Goal: Navigation & Orientation: Find specific page/section

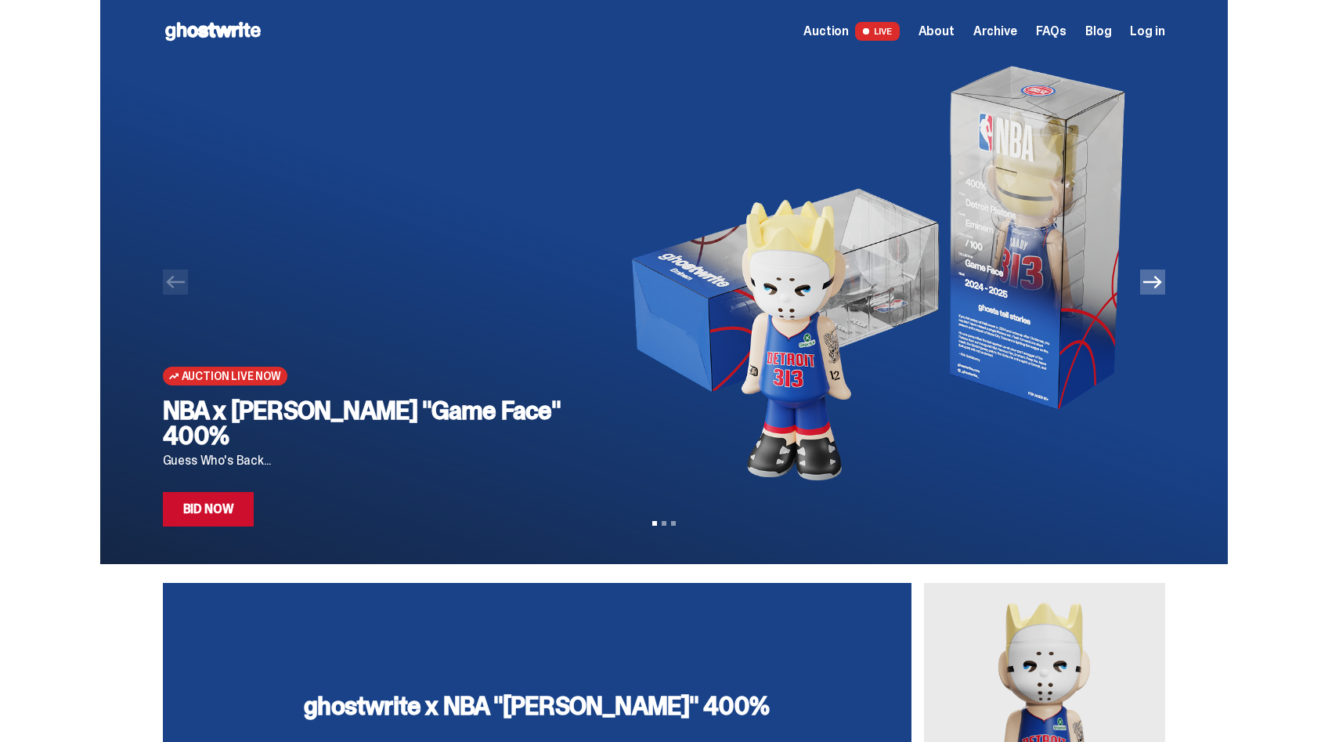
click at [735, 119] on img at bounding box center [872, 274] width 535 height 423
click at [783, 190] on img at bounding box center [872, 274] width 535 height 423
click at [1164, 295] on div "Auction Live Now NBA x [PERSON_NAME] "Game Face" 400% Guess Who's Back... Bid N…" at bounding box center [664, 295] width 1002 height 464
click at [1158, 287] on icon "Next" at bounding box center [1152, 282] width 19 height 19
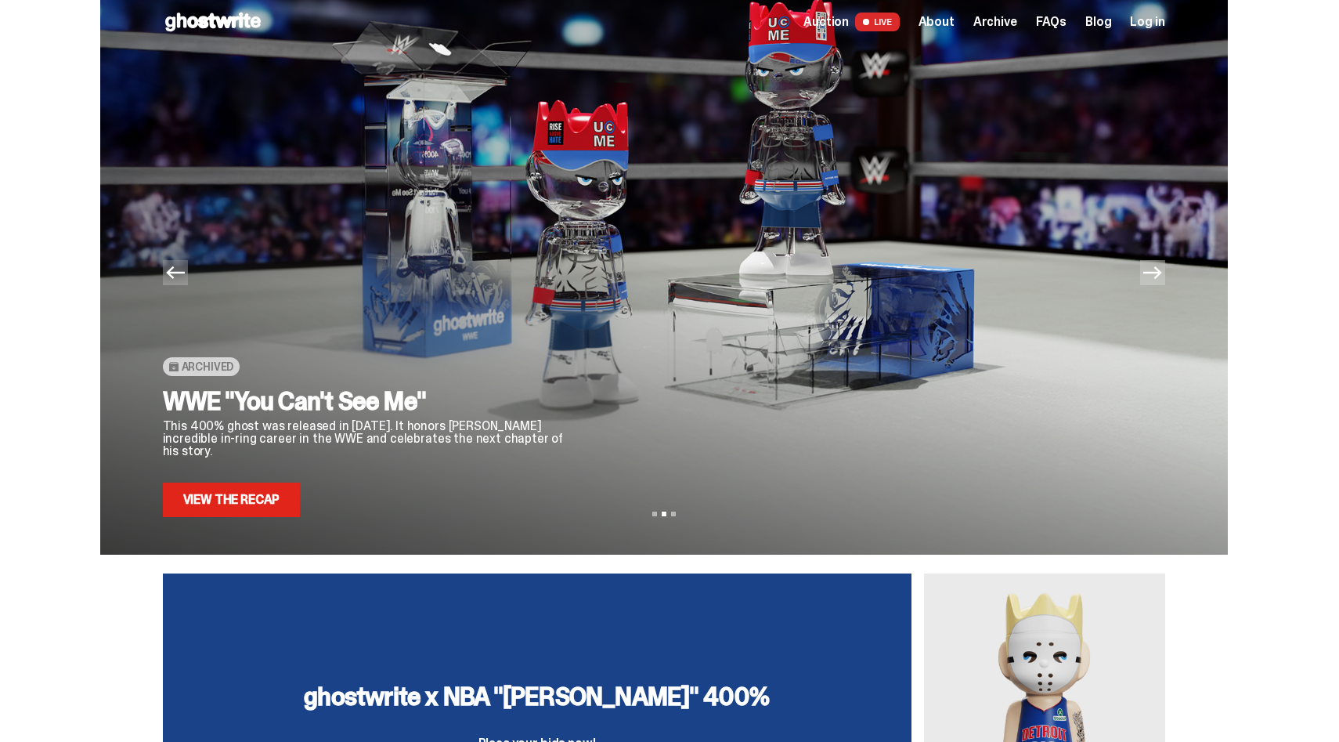
scroll to position [13, 0]
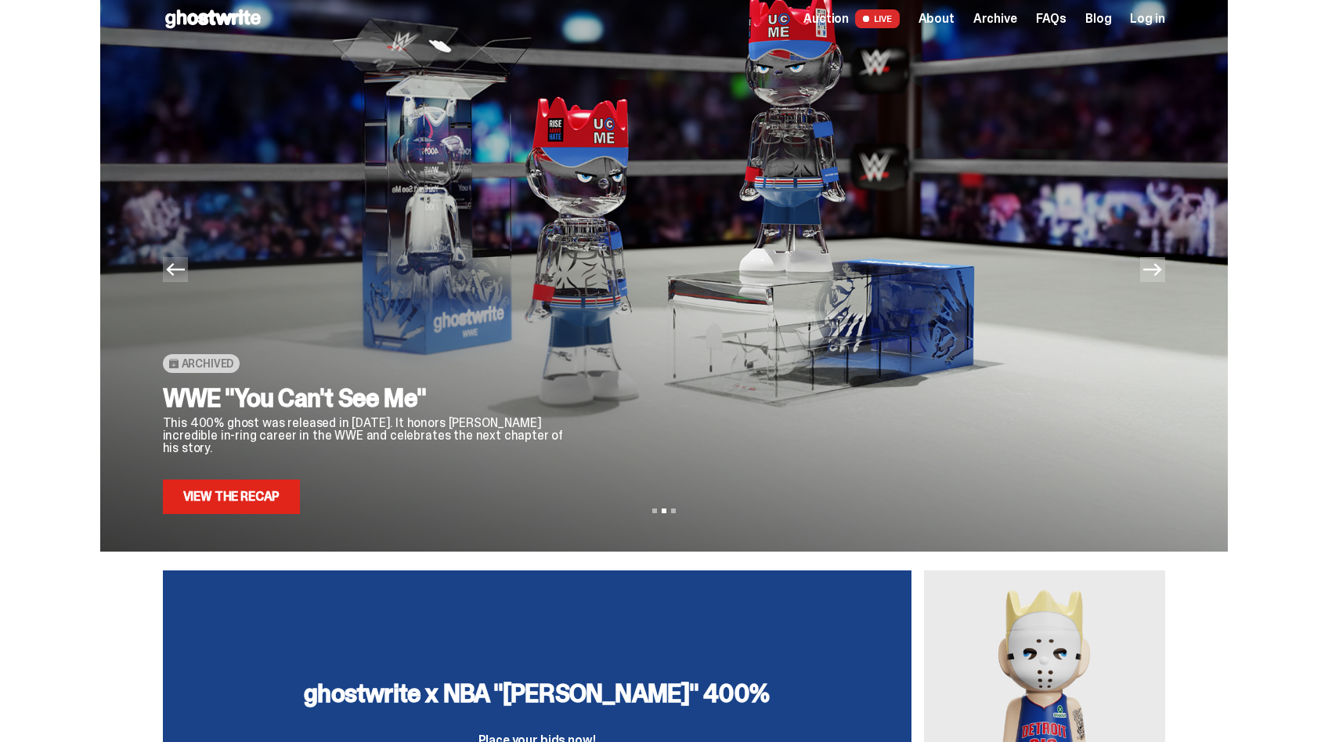
click at [181, 266] on icon "Previous" at bounding box center [175, 269] width 19 height 19
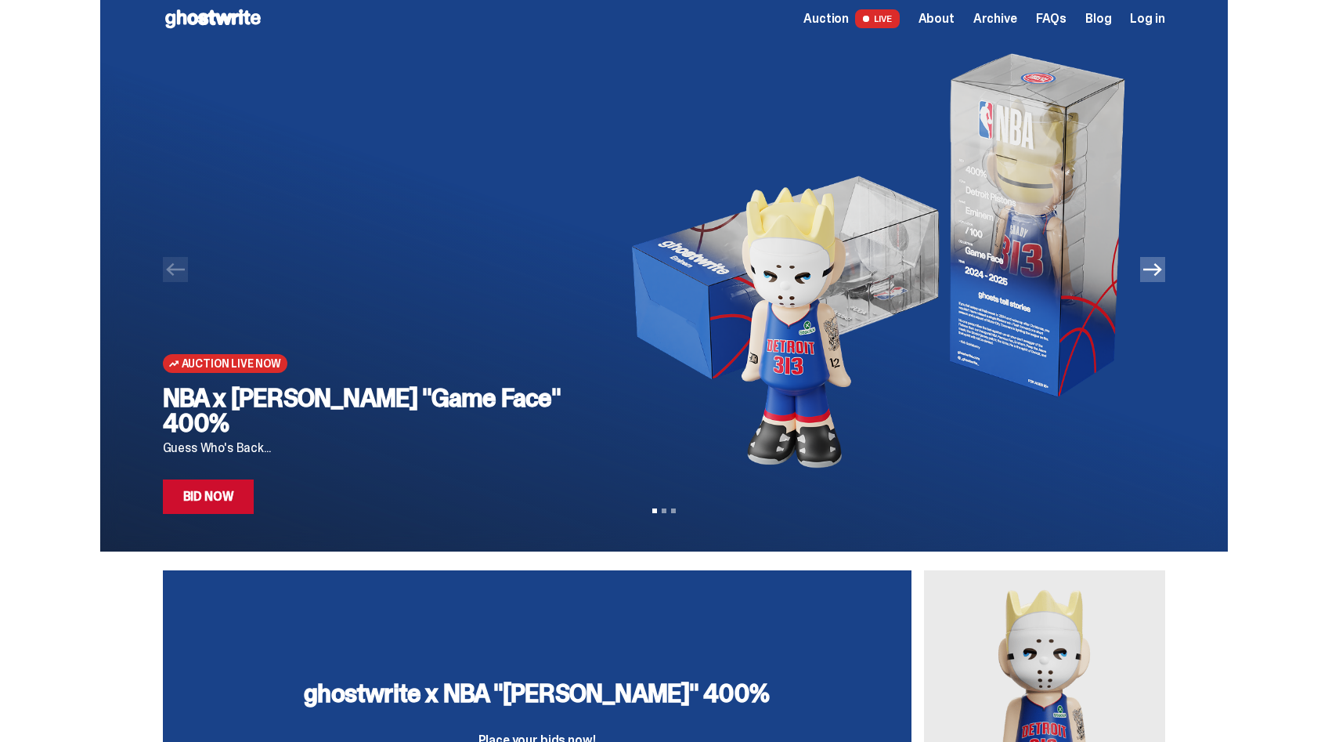
click at [236, 370] on span "Auction Live Now" at bounding box center [231, 363] width 99 height 13
click at [849, 13] on span "Auction" at bounding box center [825, 19] width 45 height 13
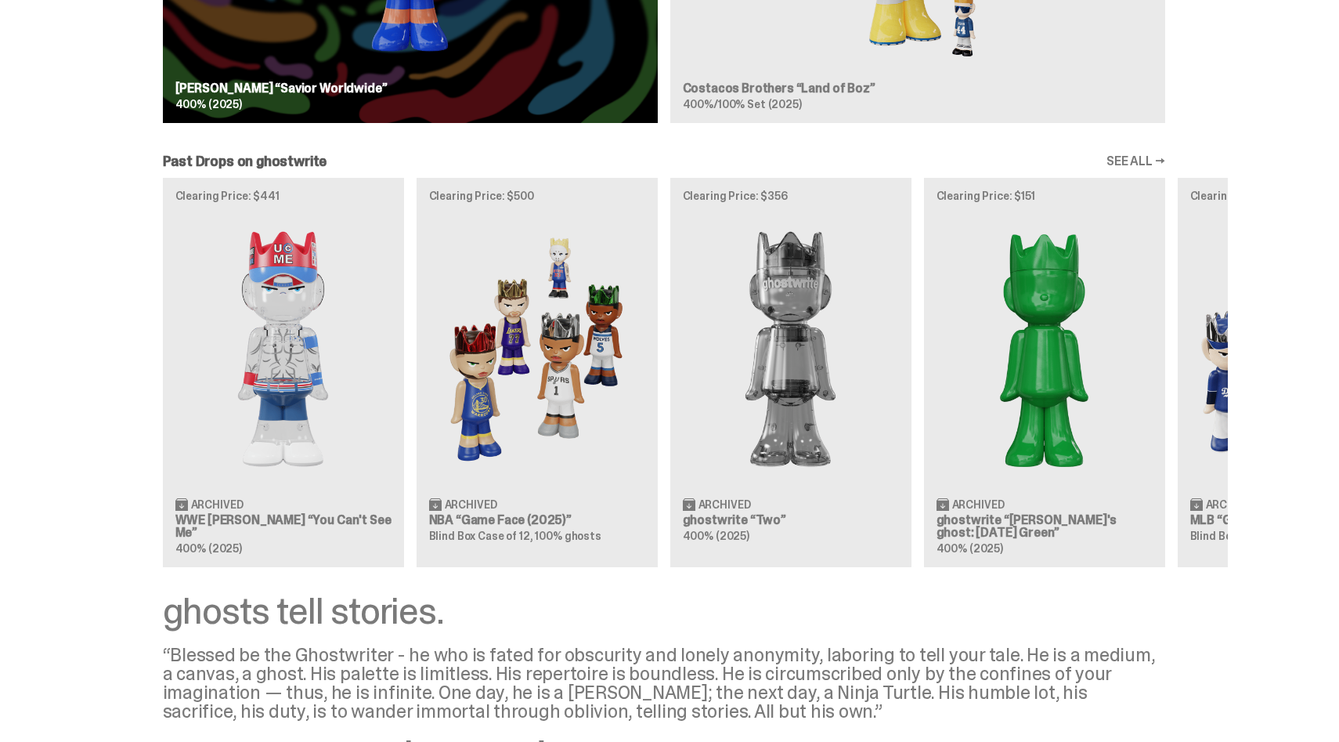
scroll to position [1593, 0]
